Goal: Communication & Community: Answer question/provide support

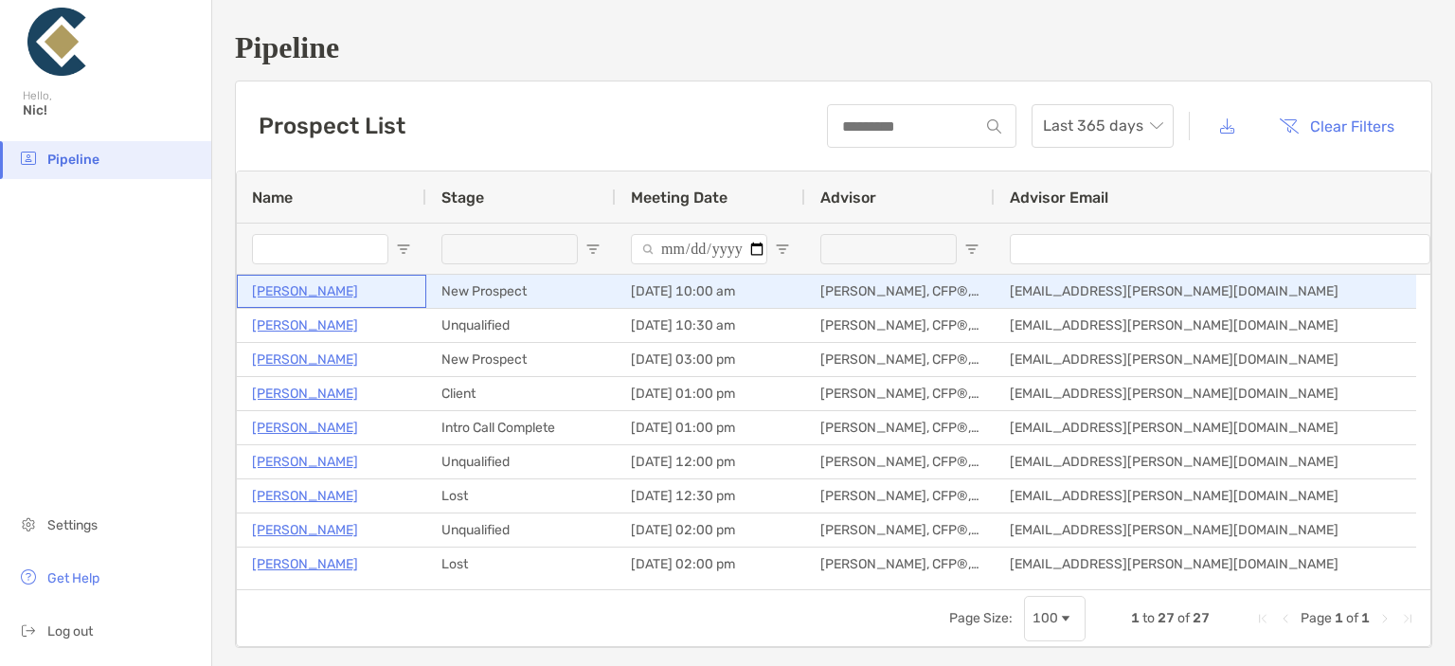
click at [345, 289] on p "[PERSON_NAME]" at bounding box center [305, 291] width 106 height 24
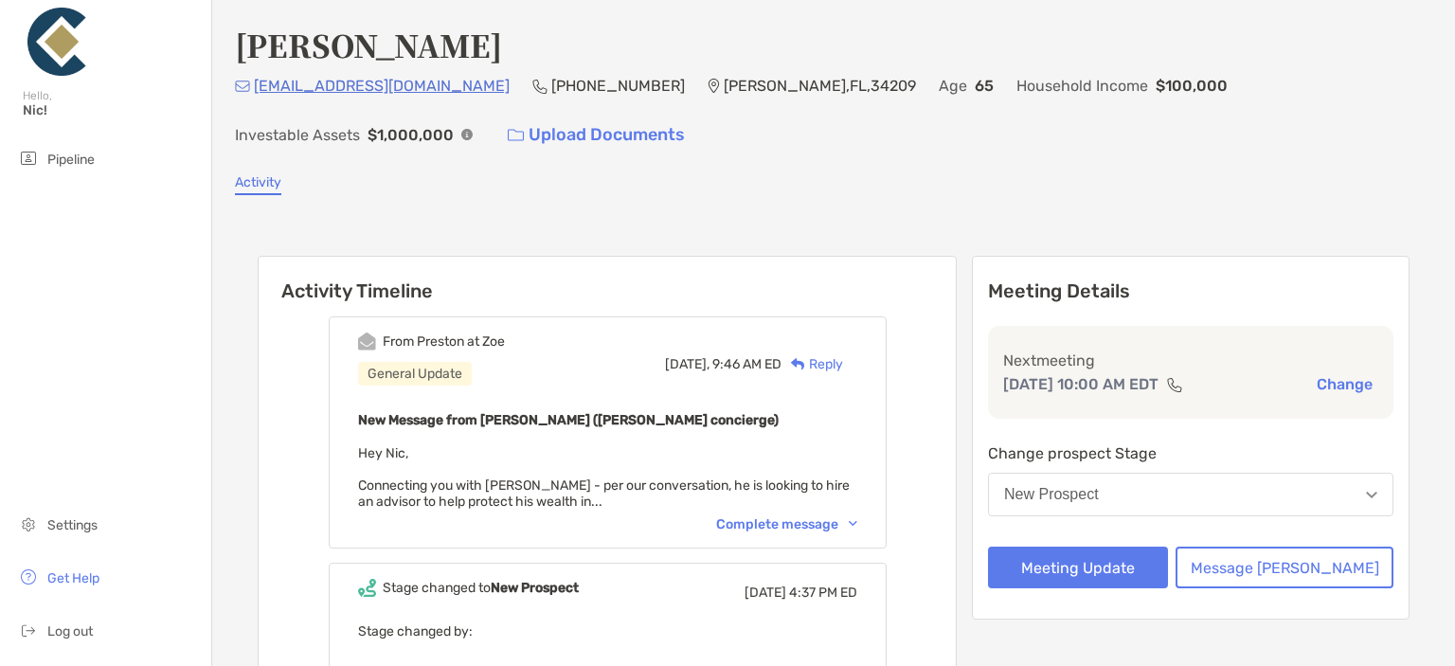
click at [327, 82] on p "[EMAIL_ADDRESS][DOMAIN_NAME]" at bounding box center [382, 86] width 256 height 24
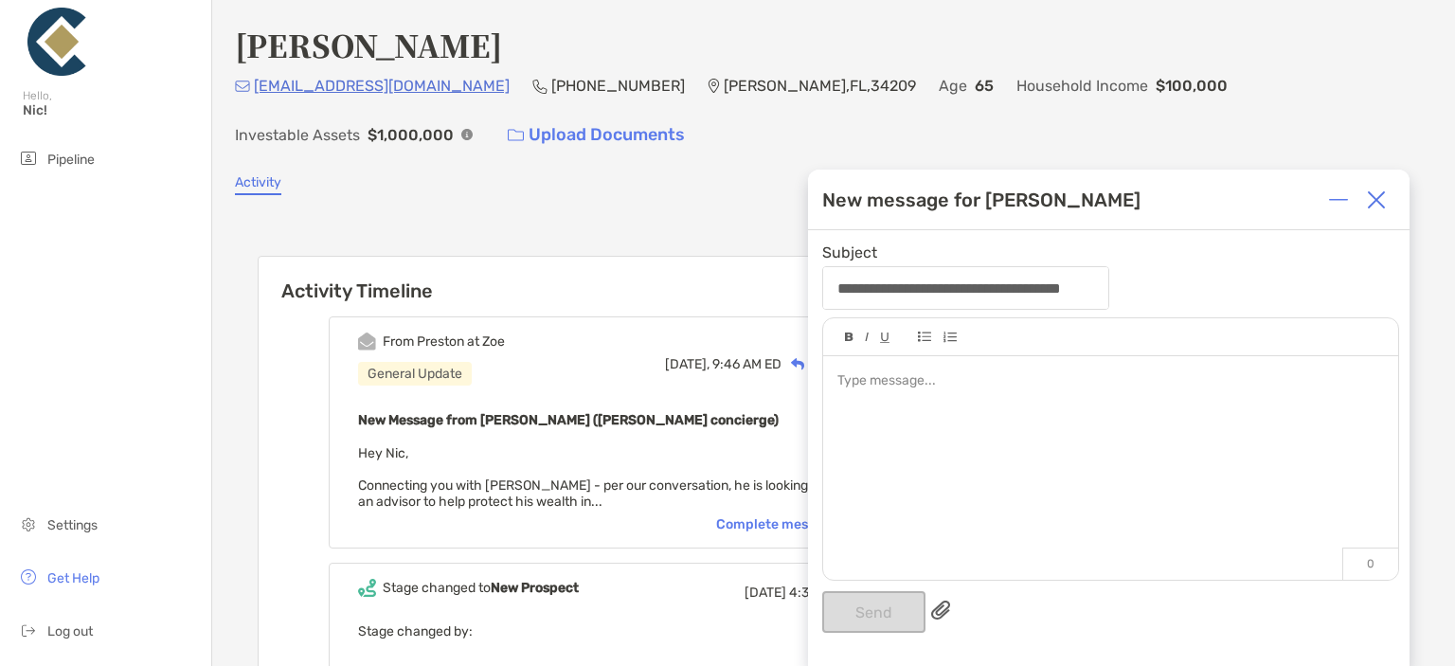
click at [1384, 200] on img at bounding box center [1376, 199] width 19 height 19
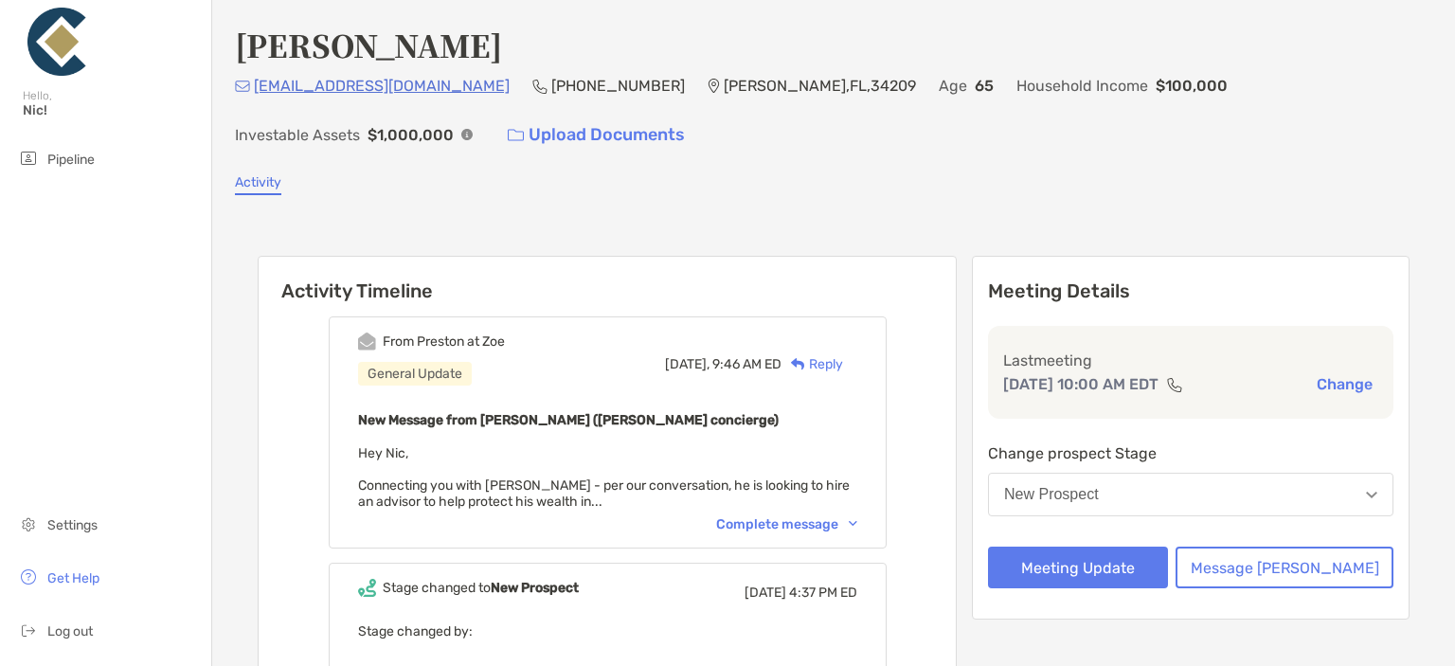
click at [1099, 494] on div "New Prospect" at bounding box center [1051, 494] width 95 height 17
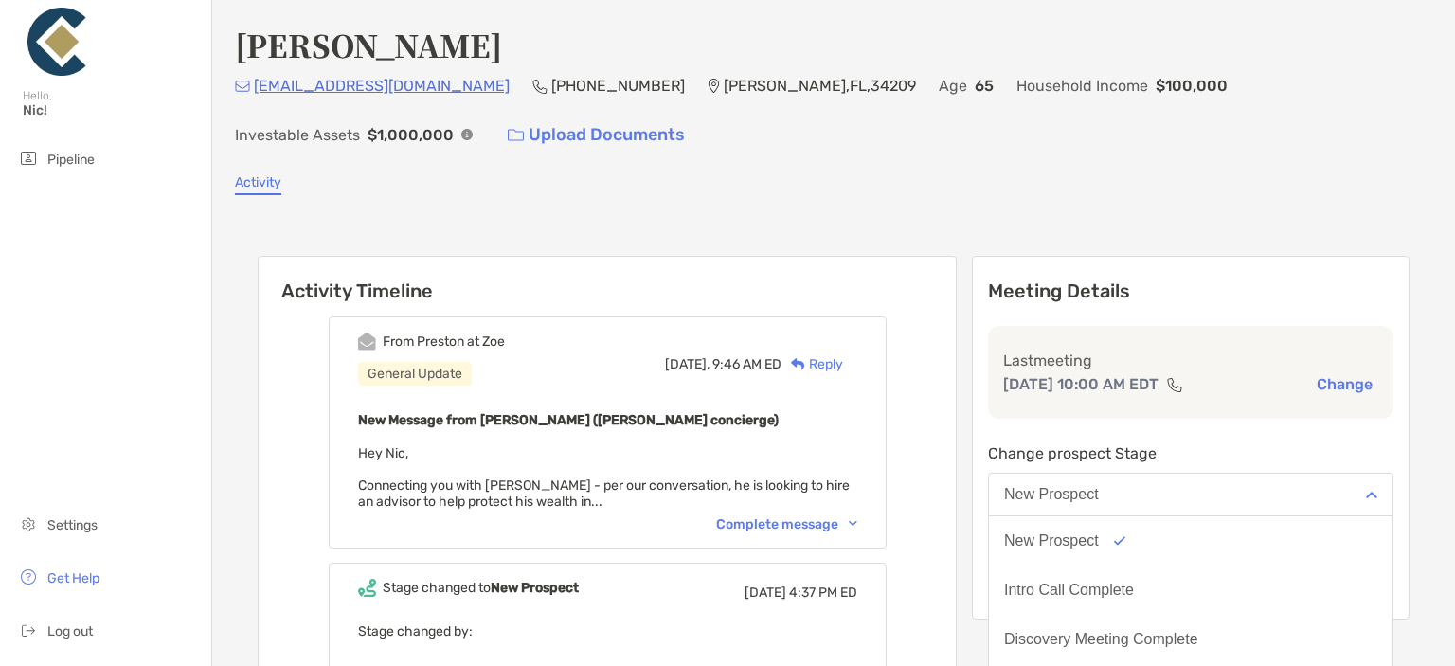
click at [941, 224] on div "Activity Timeline From [GEOGRAPHIC_DATA] at [PERSON_NAME] General Update [DATE]…" at bounding box center [833, 540] width 1197 height 653
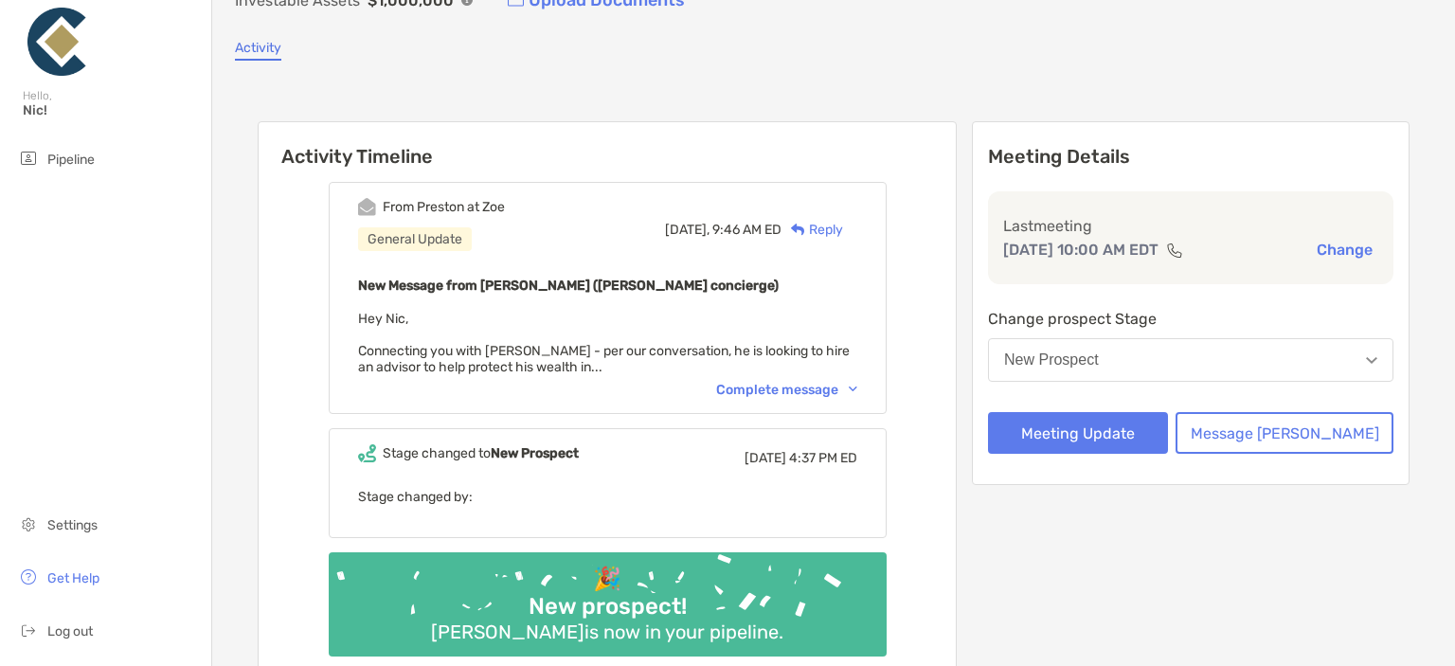
scroll to position [189, 0]
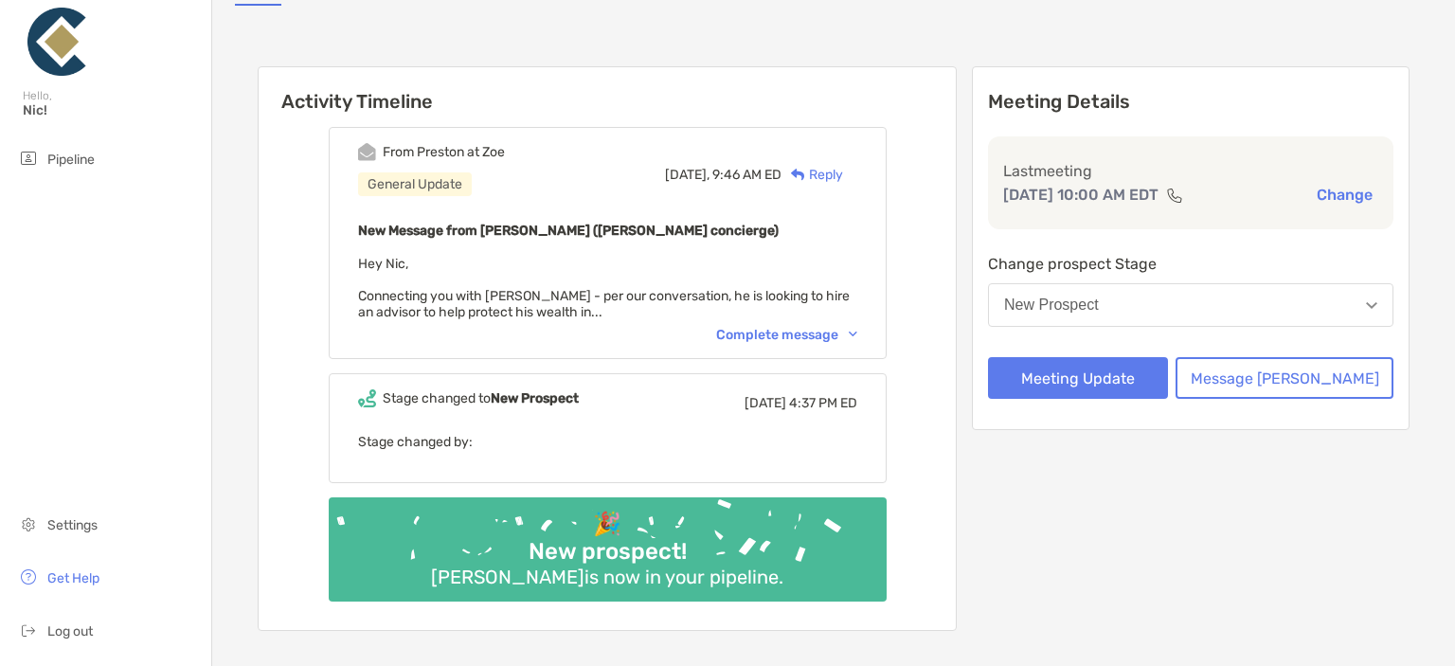
click at [838, 177] on div "Reply" at bounding box center [812, 175] width 62 height 20
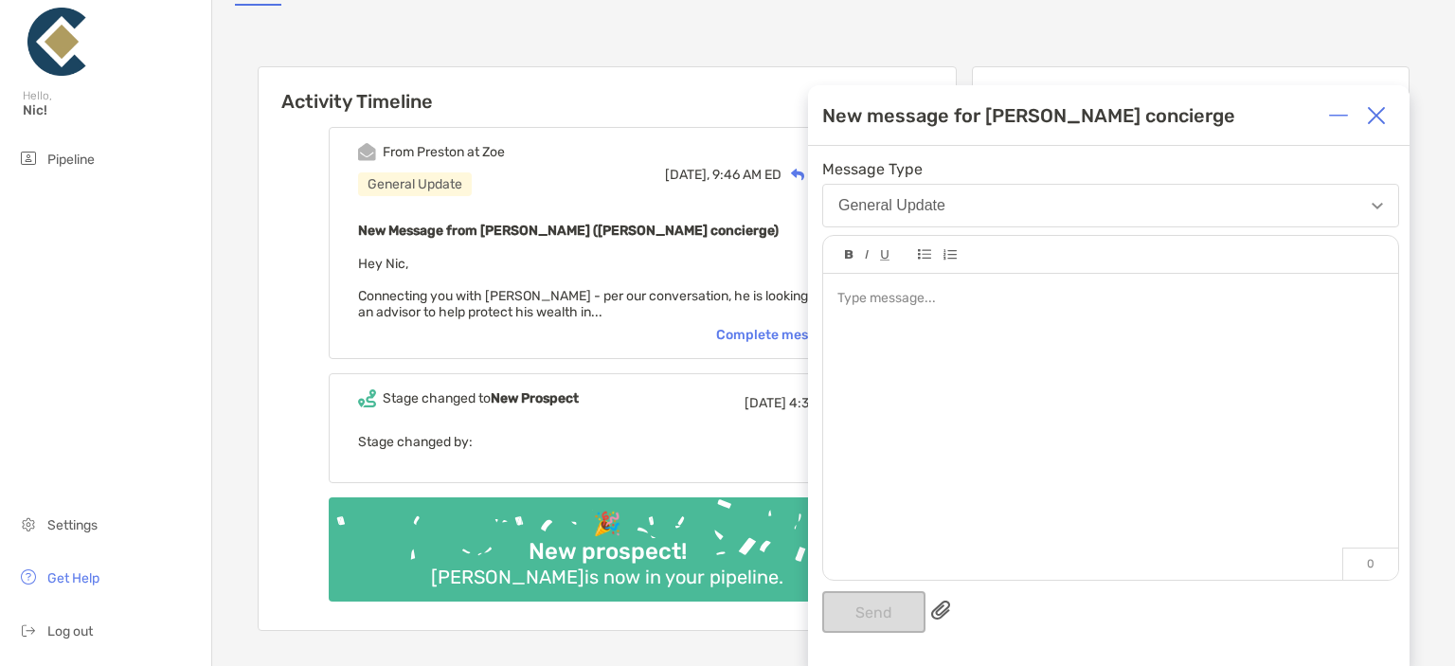
click at [943, 355] on div at bounding box center [1110, 417] width 575 height 287
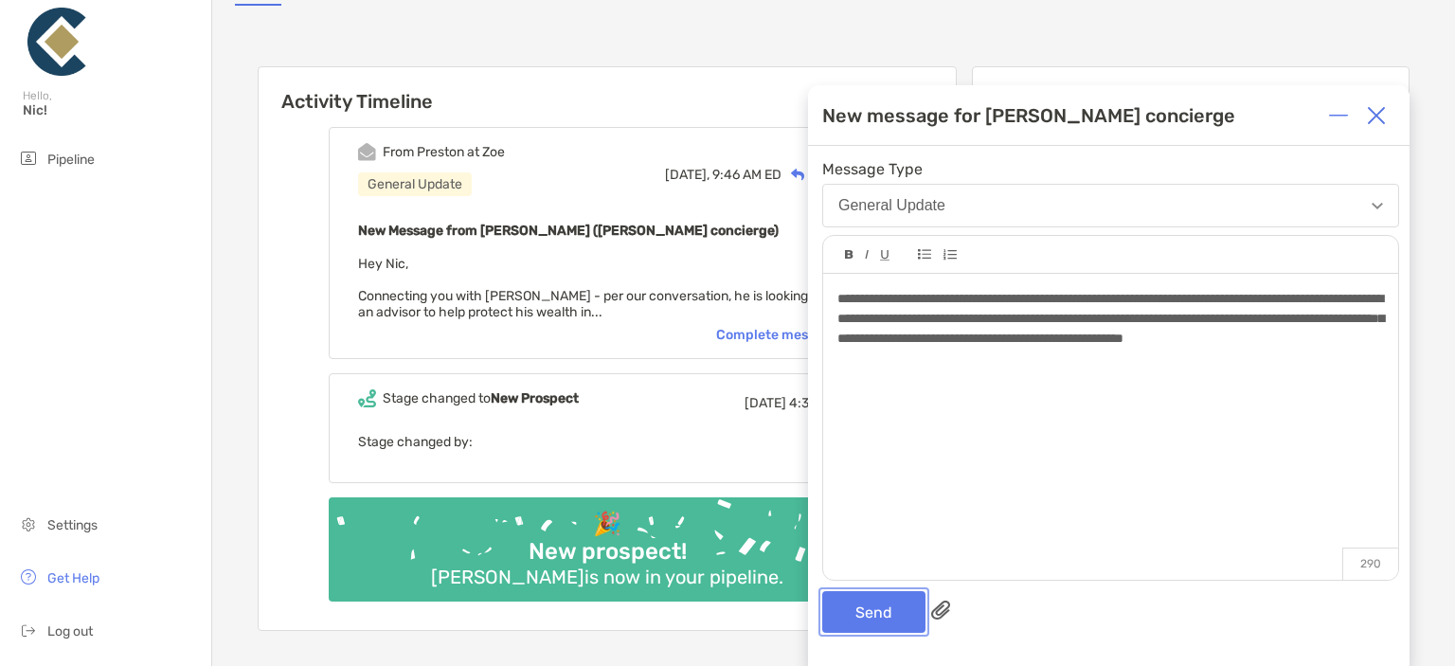
click at [872, 617] on button "Send" at bounding box center [873, 612] width 103 height 42
